Goal: Information Seeking & Learning: Learn about a topic

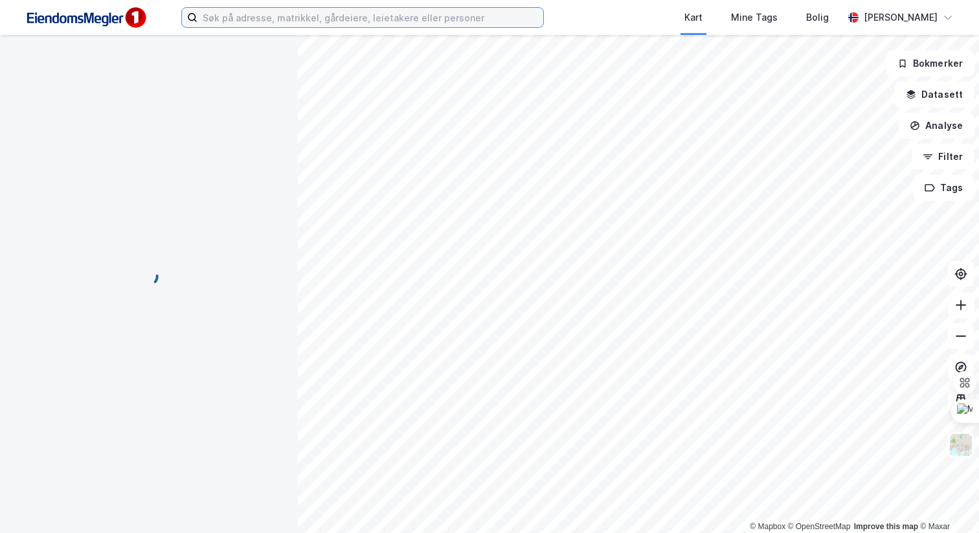
click at [252, 22] on input at bounding box center [371, 17] width 346 height 19
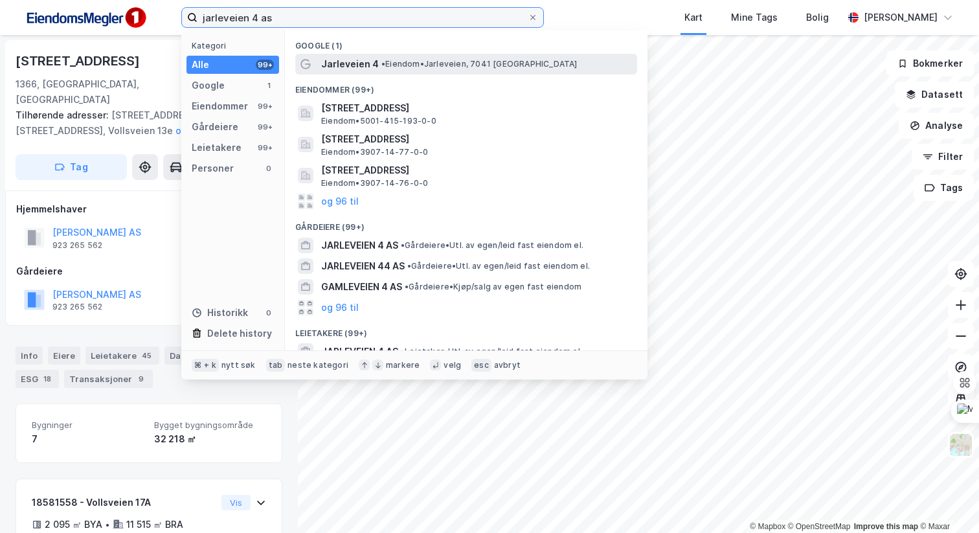
type input "jarleveien 4 as"
click at [449, 63] on span "• [PERSON_NAME], 7041 [GEOGRAPHIC_DATA]" at bounding box center [479, 64] width 196 height 10
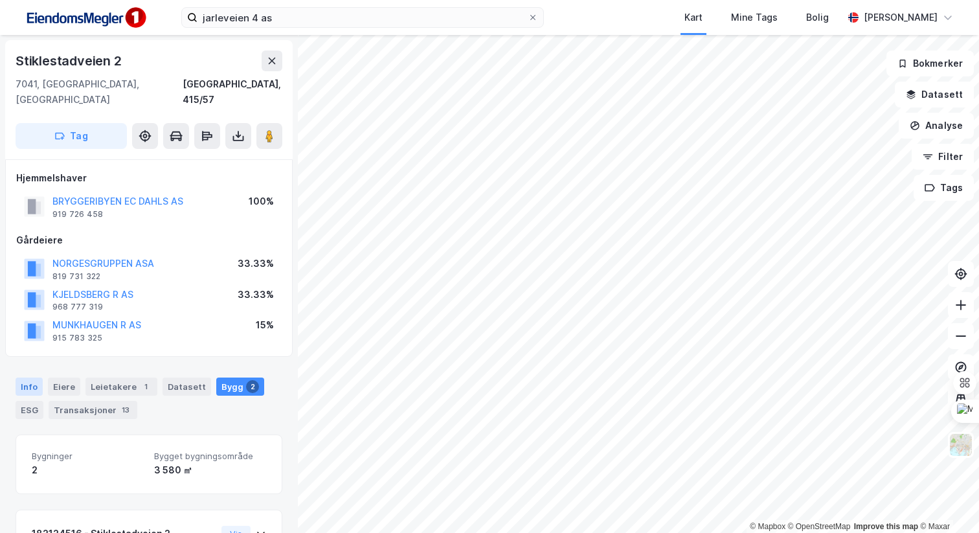
click at [29, 378] on div "Info" at bounding box center [29, 387] width 27 height 18
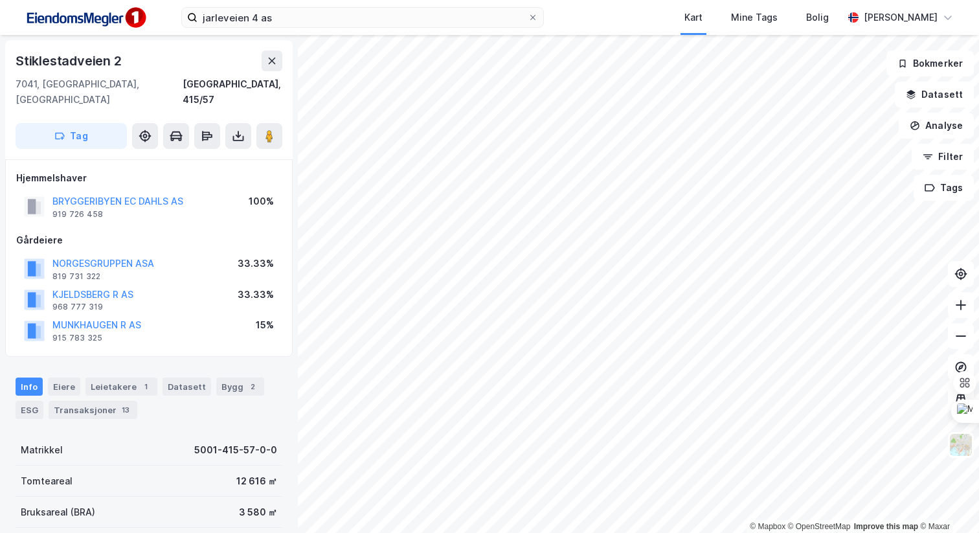
scroll to position [16, 0]
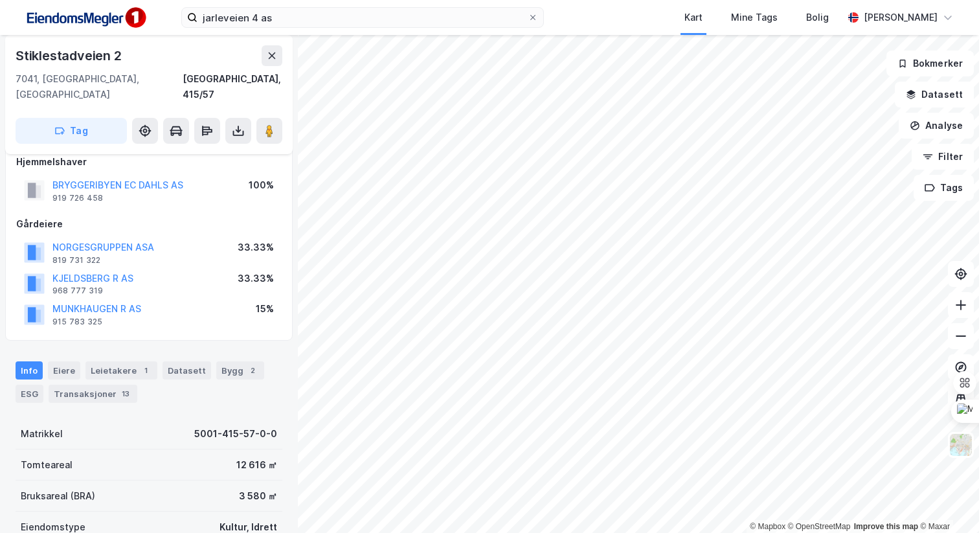
scroll to position [16, 0]
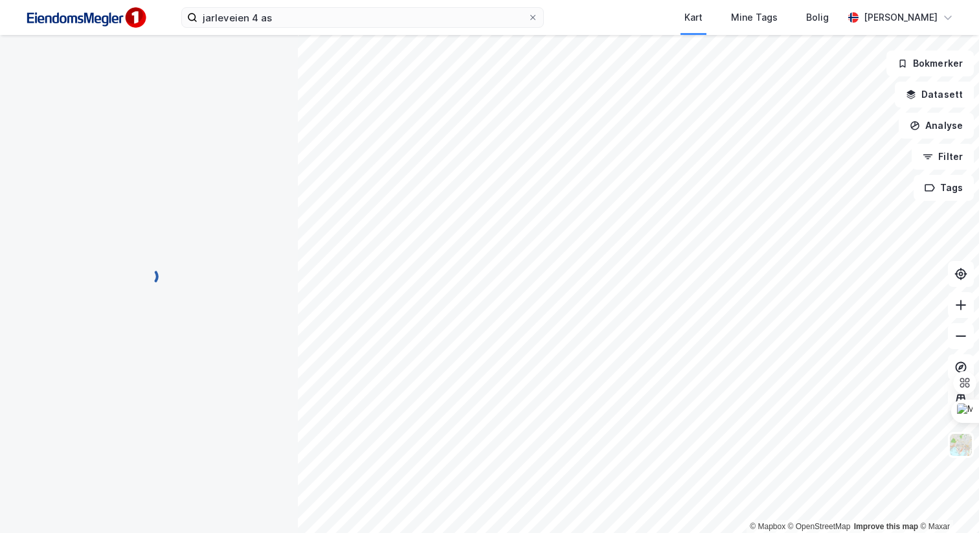
scroll to position [16, 0]
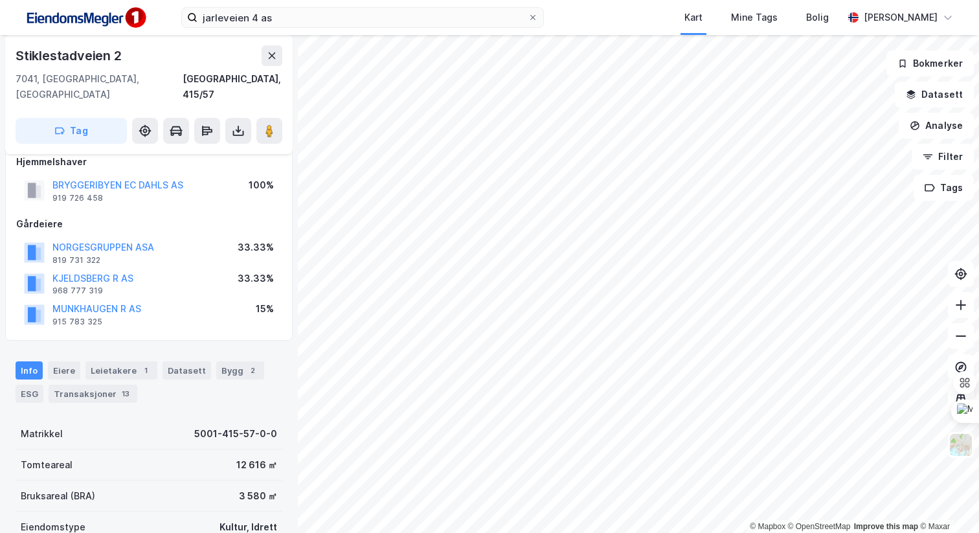
scroll to position [16, 0]
